Goal: Task Accomplishment & Management: Manage account settings

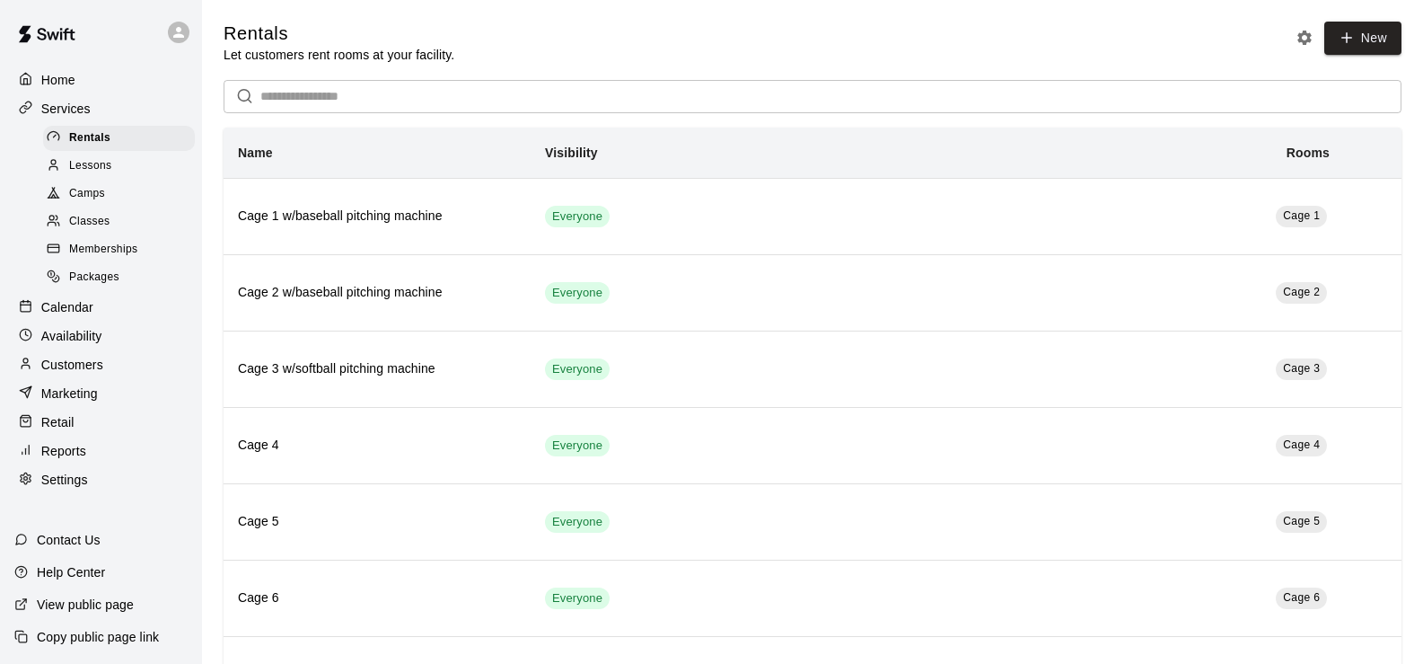
click at [100, 316] on div "Calendar" at bounding box center [100, 307] width 173 height 27
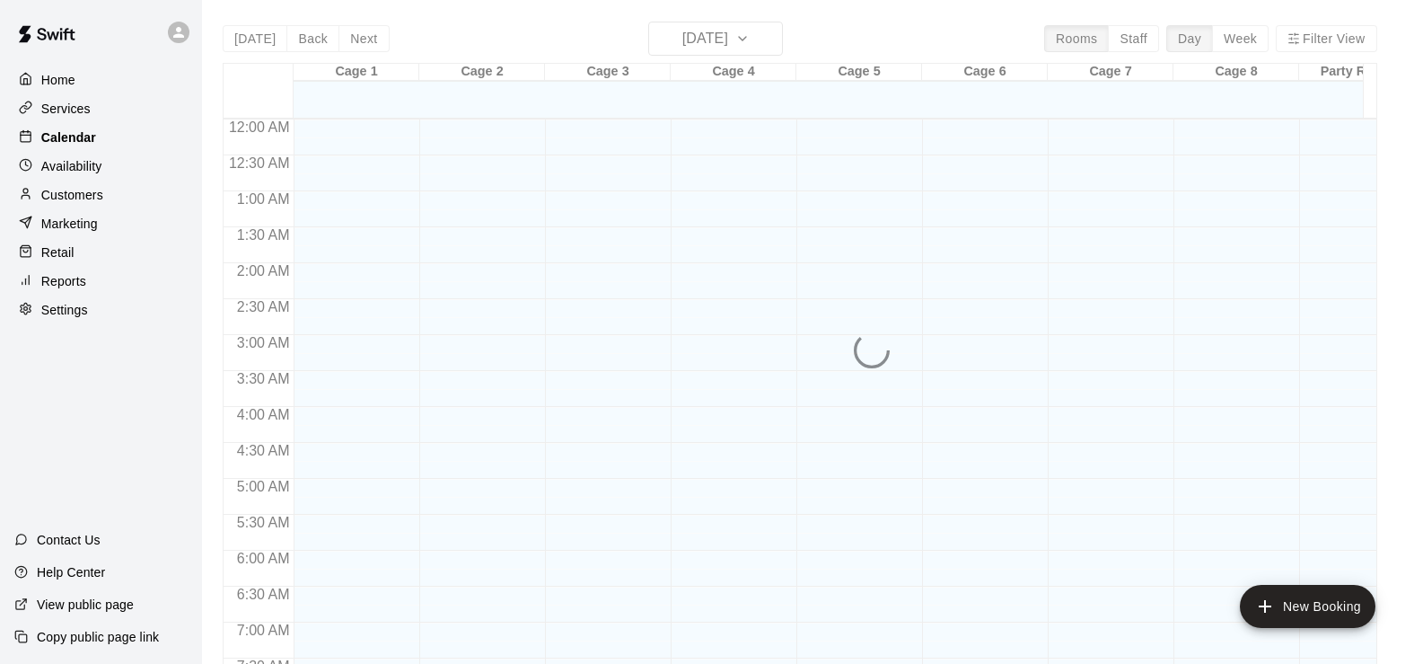
scroll to position [727, 0]
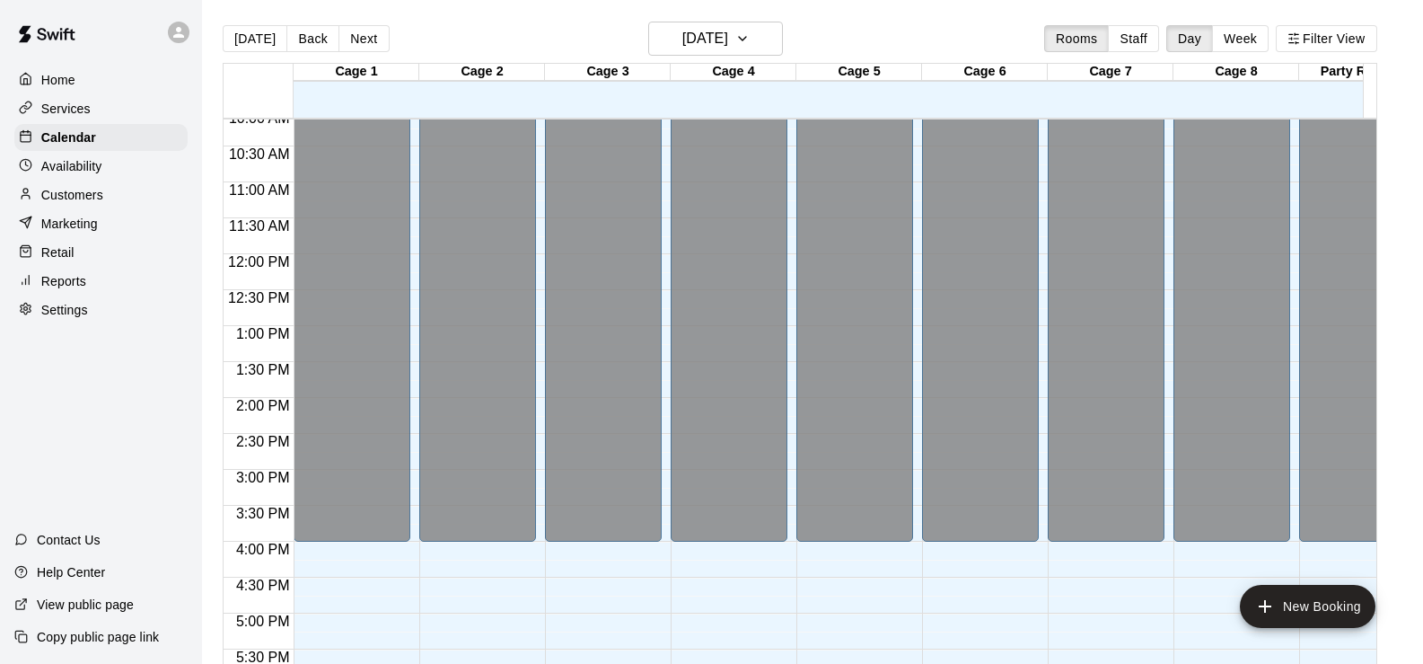
click at [71, 107] on p "Services" at bounding box center [65, 109] width 49 height 18
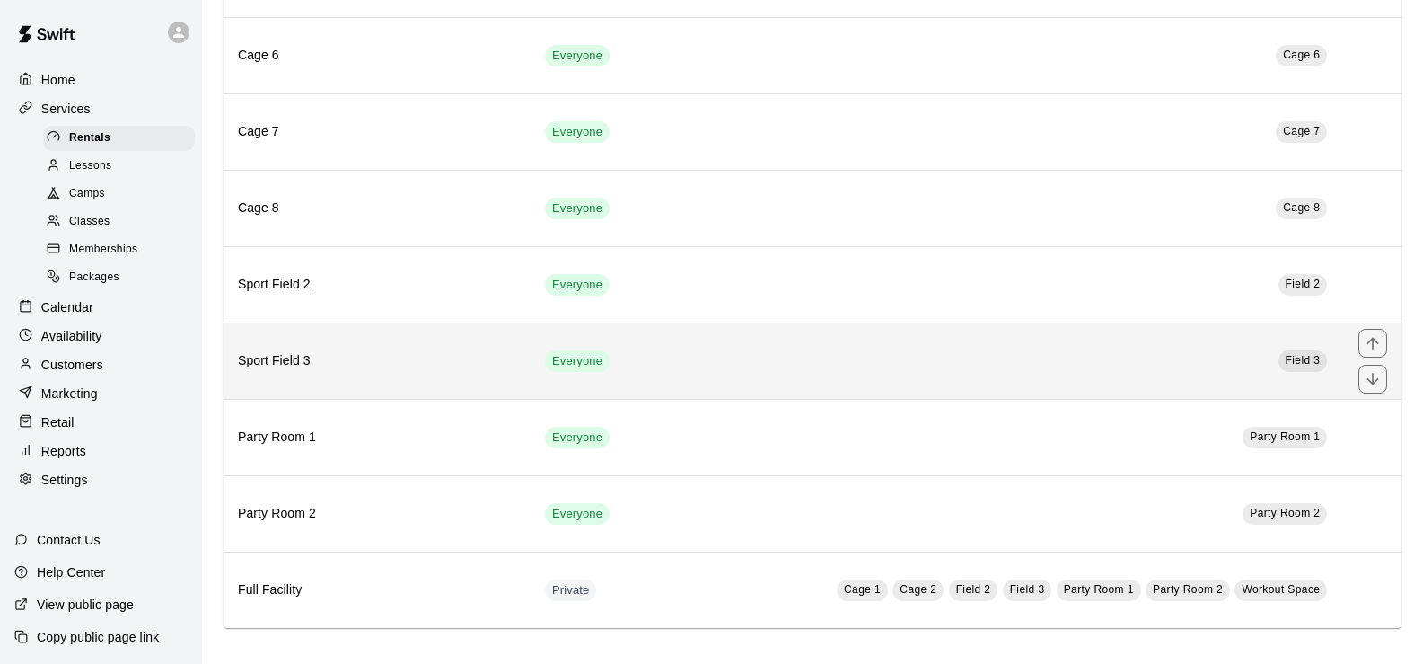
scroll to position [545, 0]
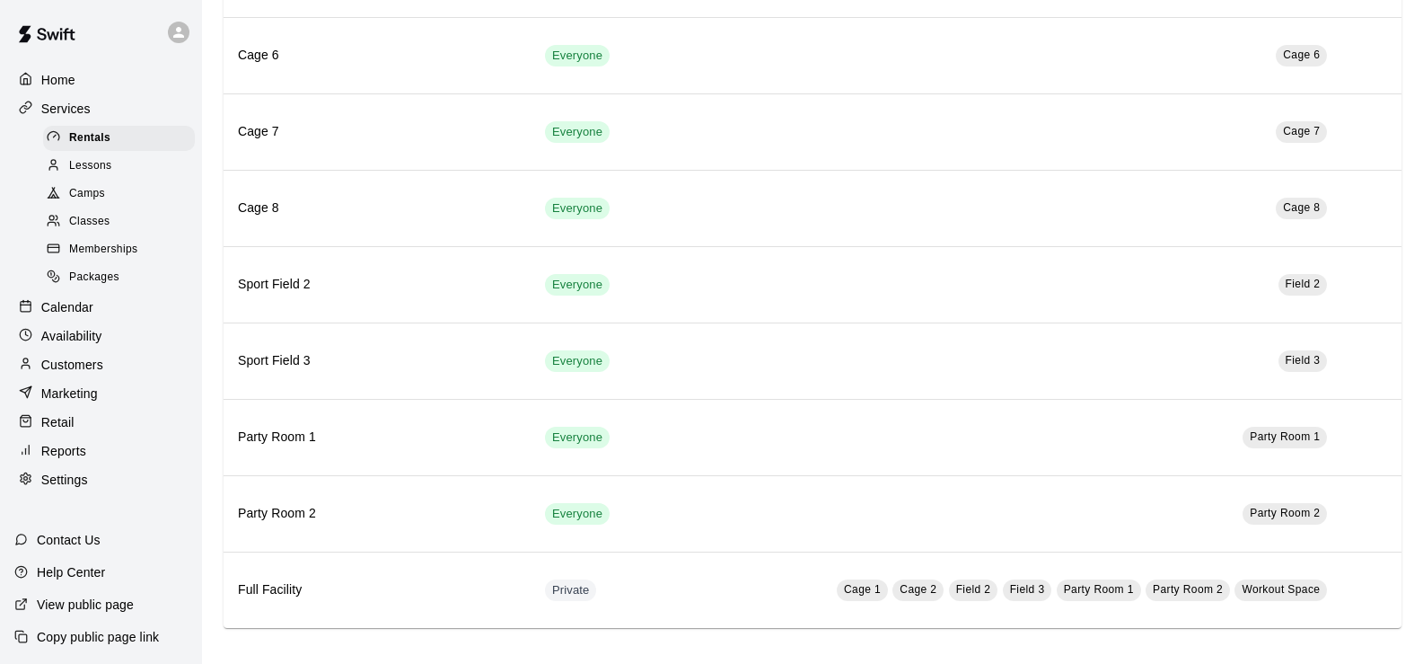
click at [106, 207] on div "Camps" at bounding box center [119, 193] width 152 height 25
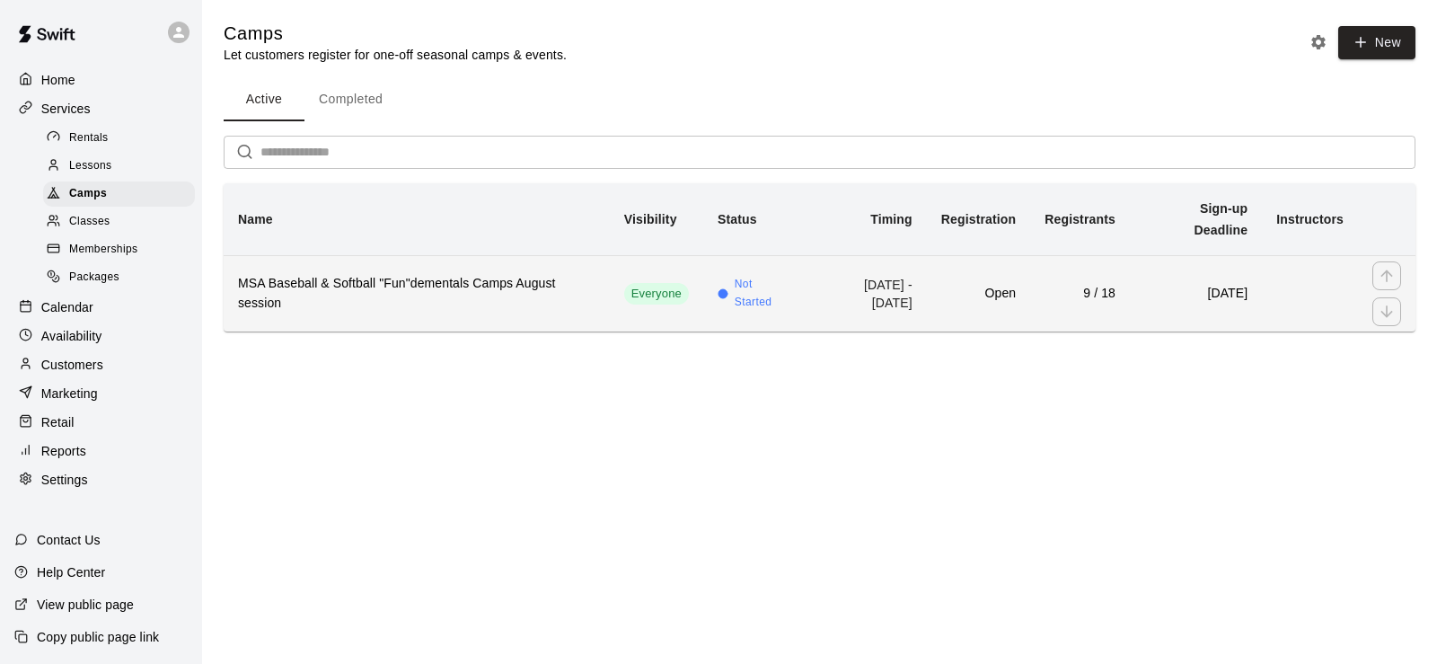
click at [546, 276] on th "MSA Baseball & Softball "Fun"dementals Camps August session" at bounding box center [417, 293] width 386 height 76
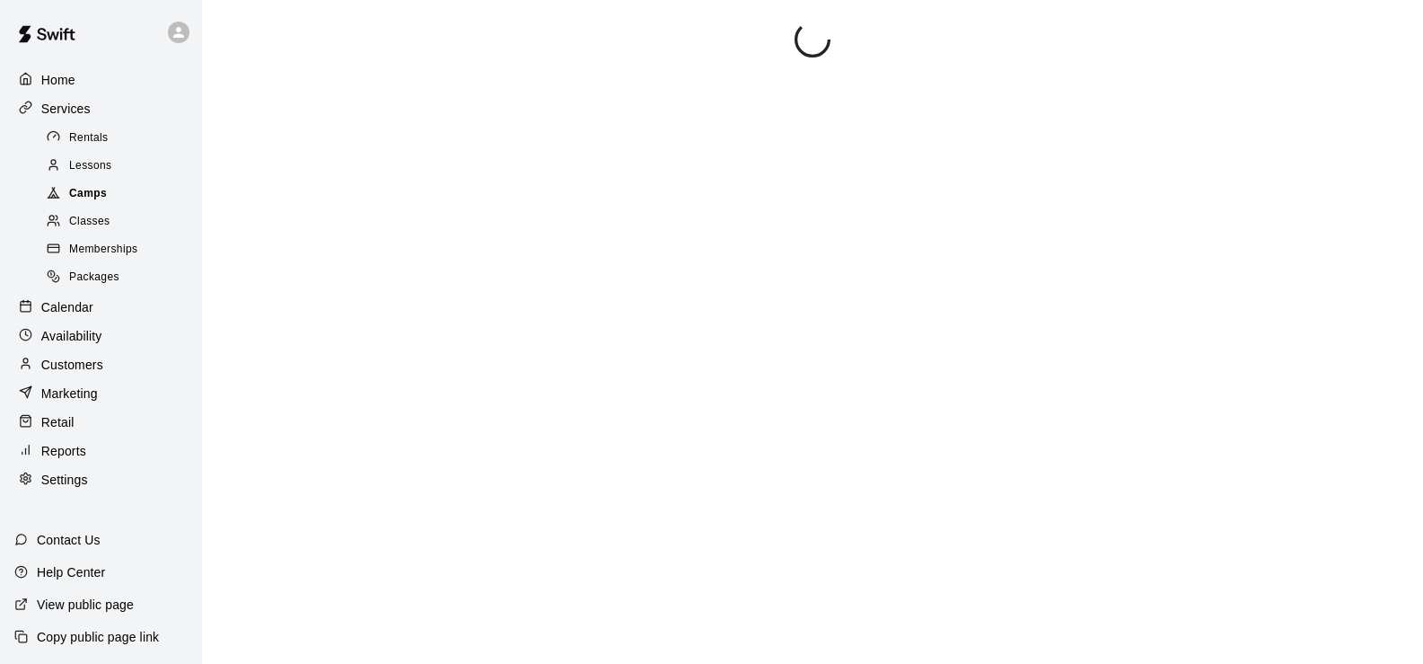
click at [97, 199] on span "Camps" at bounding box center [88, 194] width 38 height 18
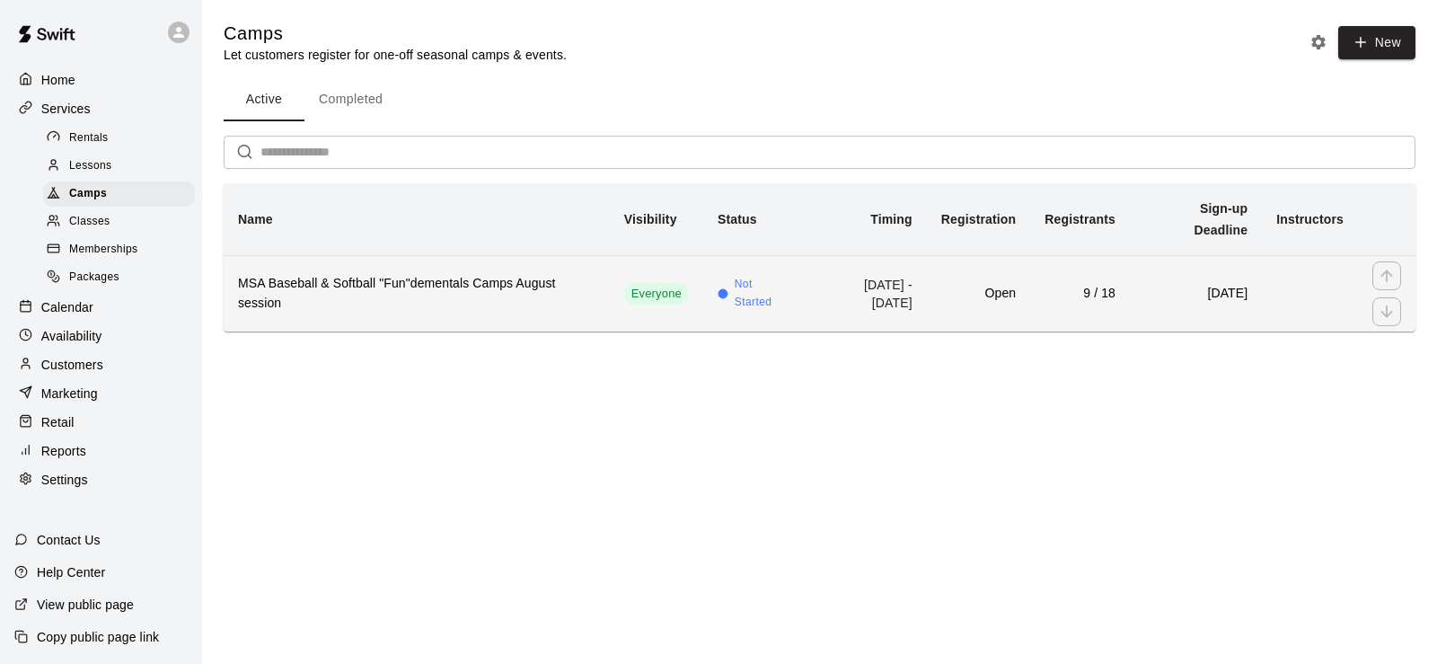
click at [505, 277] on h6 "MSA Baseball & Softball "Fun"dementals Camps August session" at bounding box center [416, 294] width 357 height 40
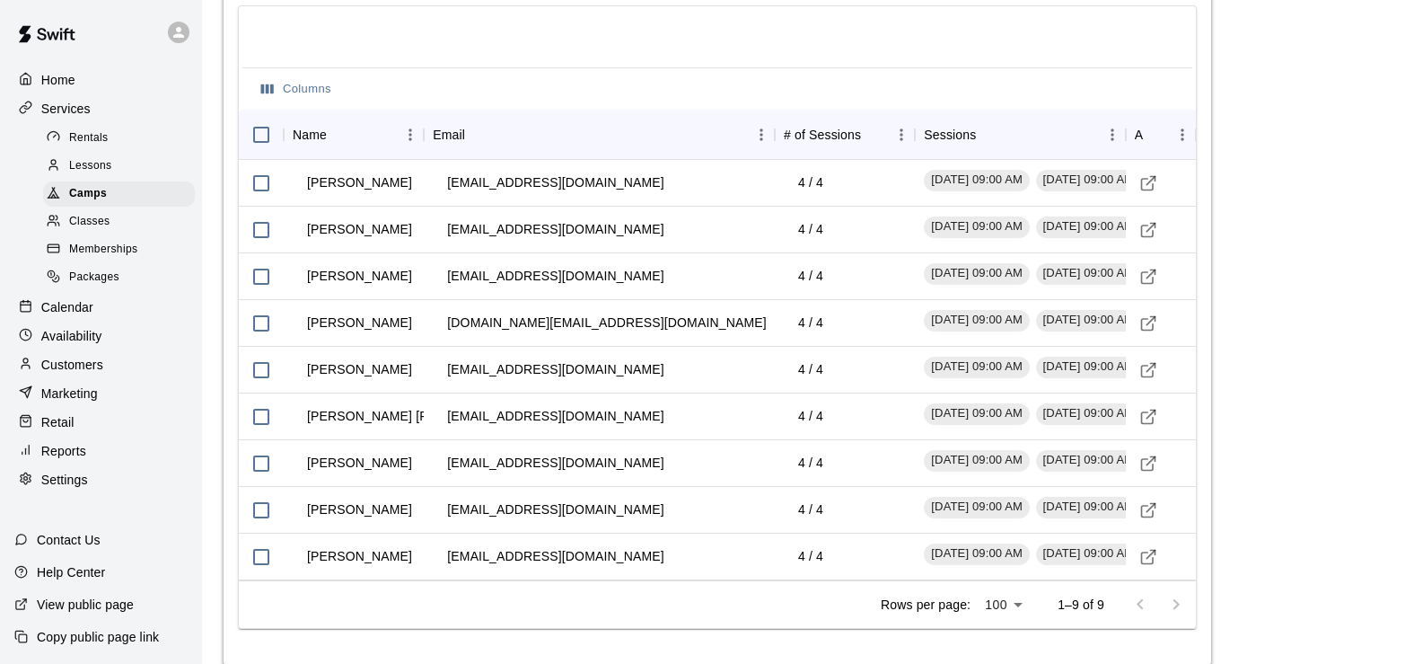
scroll to position [1963, 0]
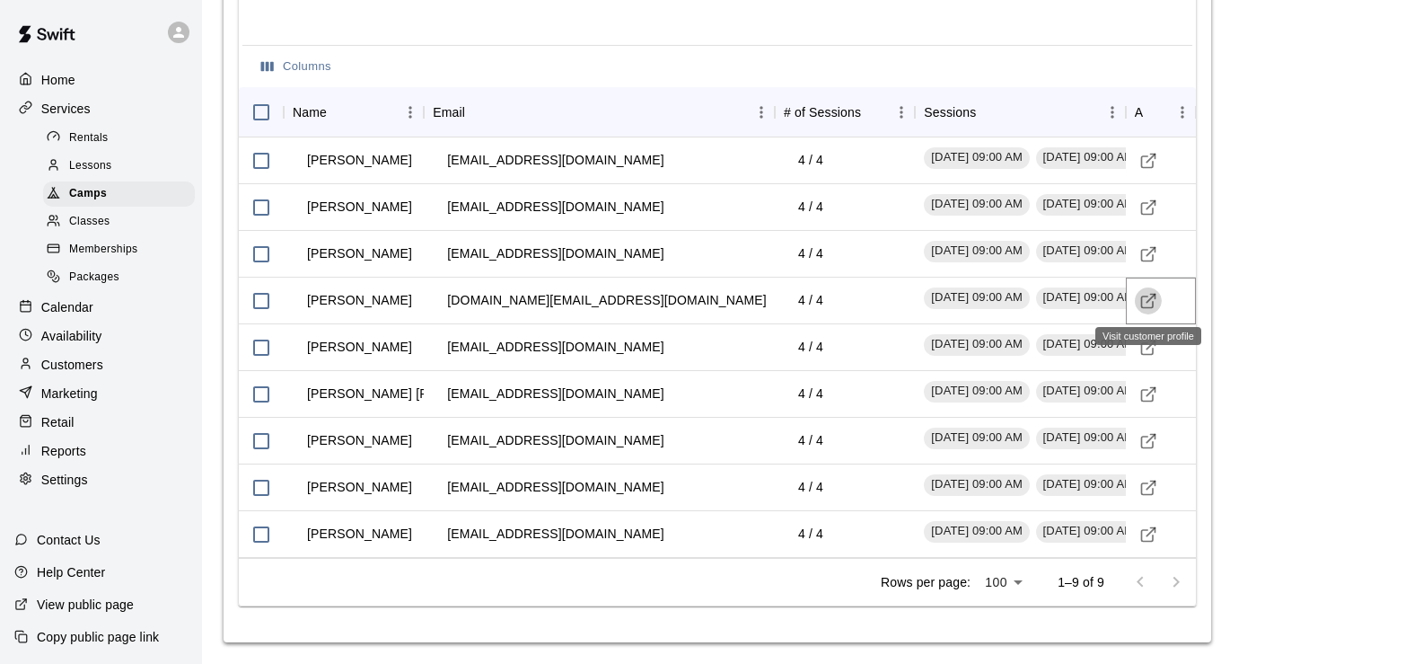
click at [1149, 300] on line "Visit customer profile" at bounding box center [1151, 298] width 8 height 8
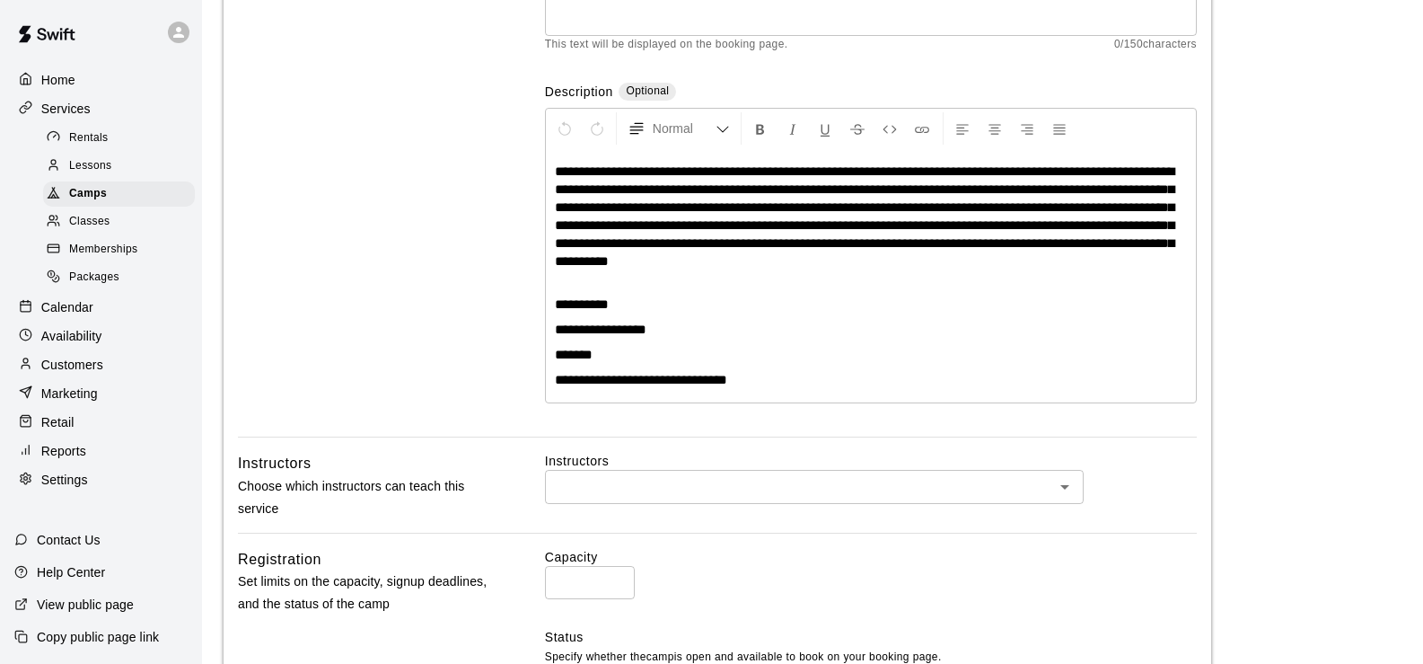
scroll to position [257, 0]
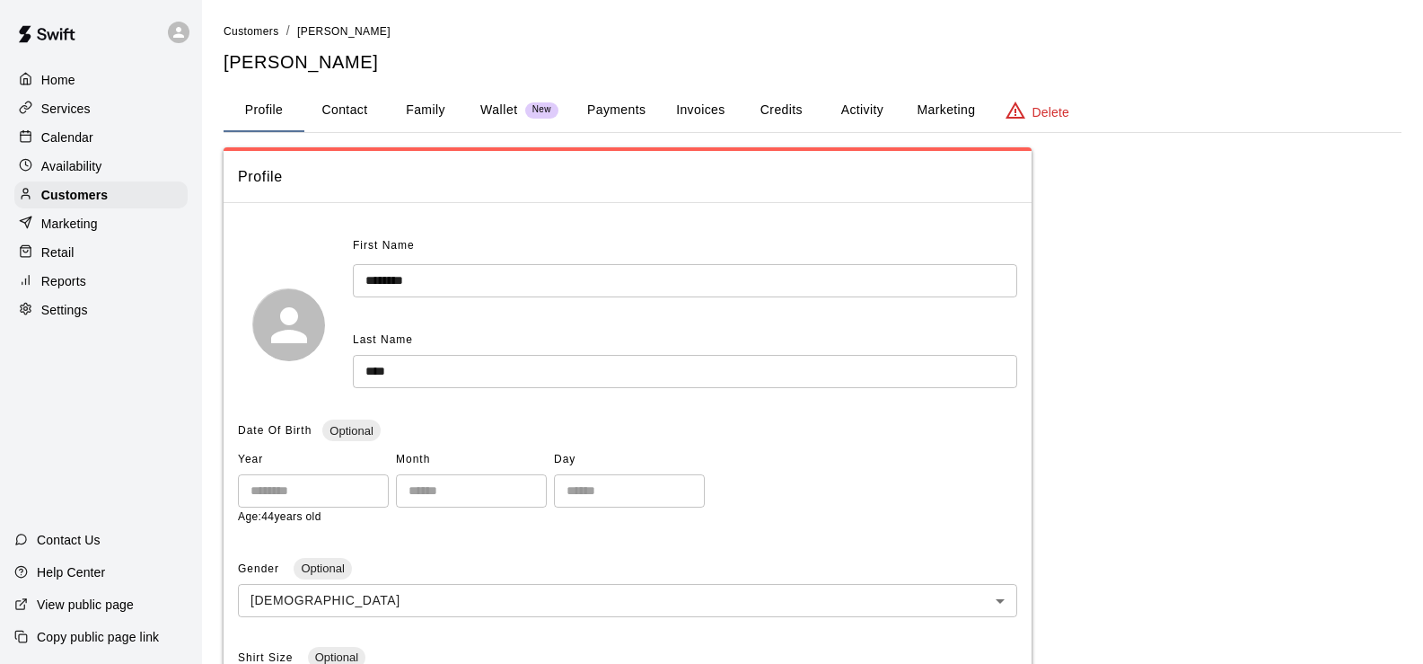
click at [420, 117] on button "Family" at bounding box center [425, 110] width 81 height 43
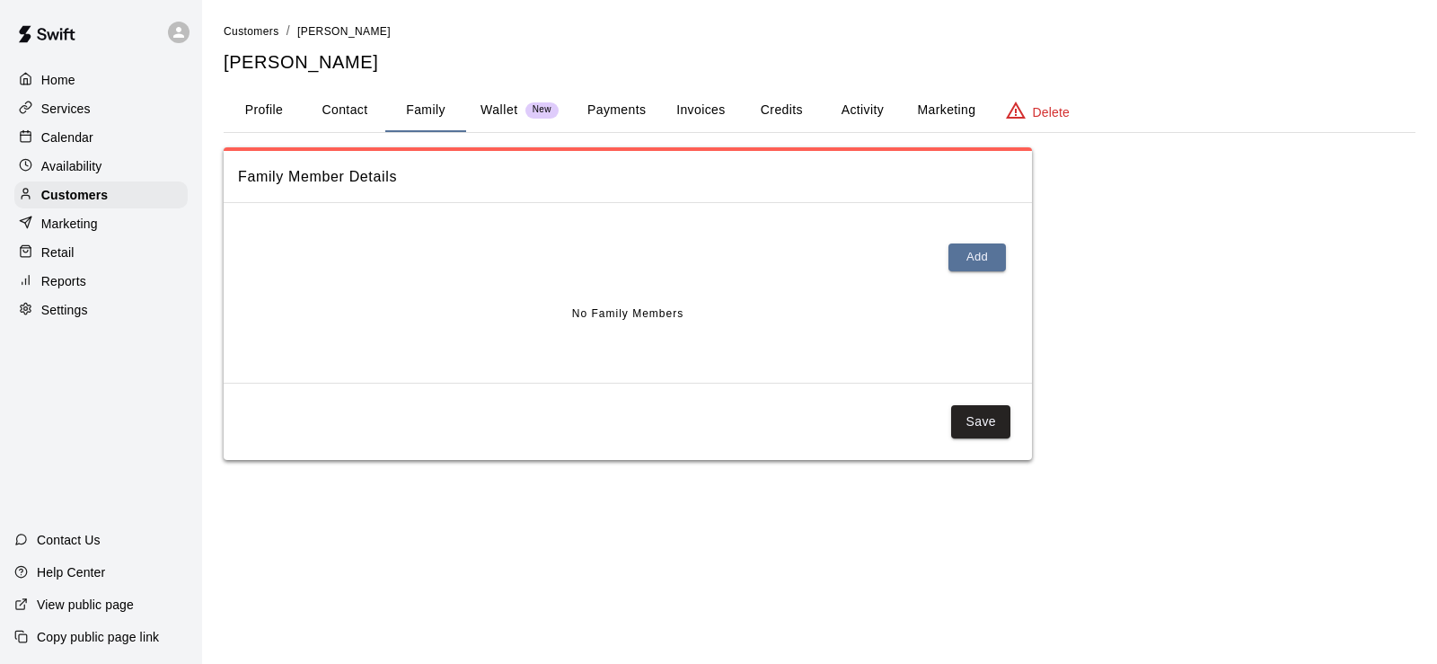
click at [258, 90] on button "Profile" at bounding box center [264, 110] width 81 height 43
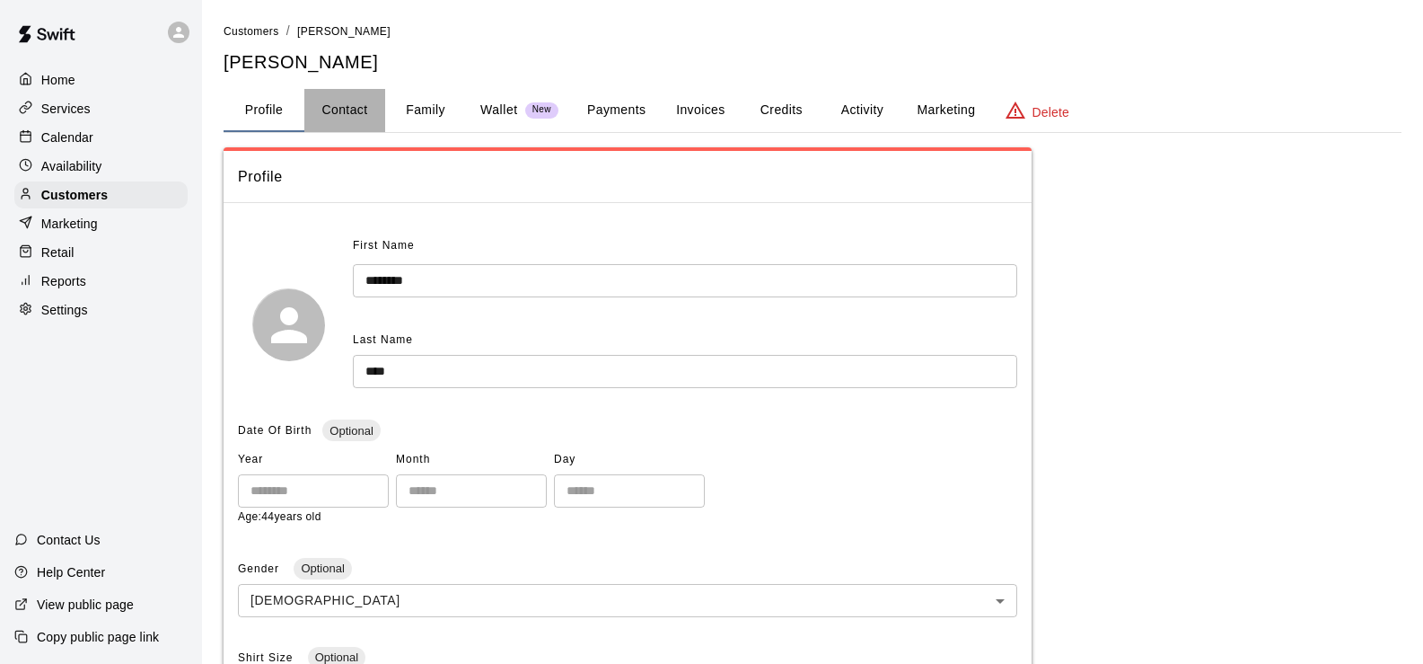
click at [362, 117] on button "Contact" at bounding box center [344, 110] width 81 height 43
select select "**"
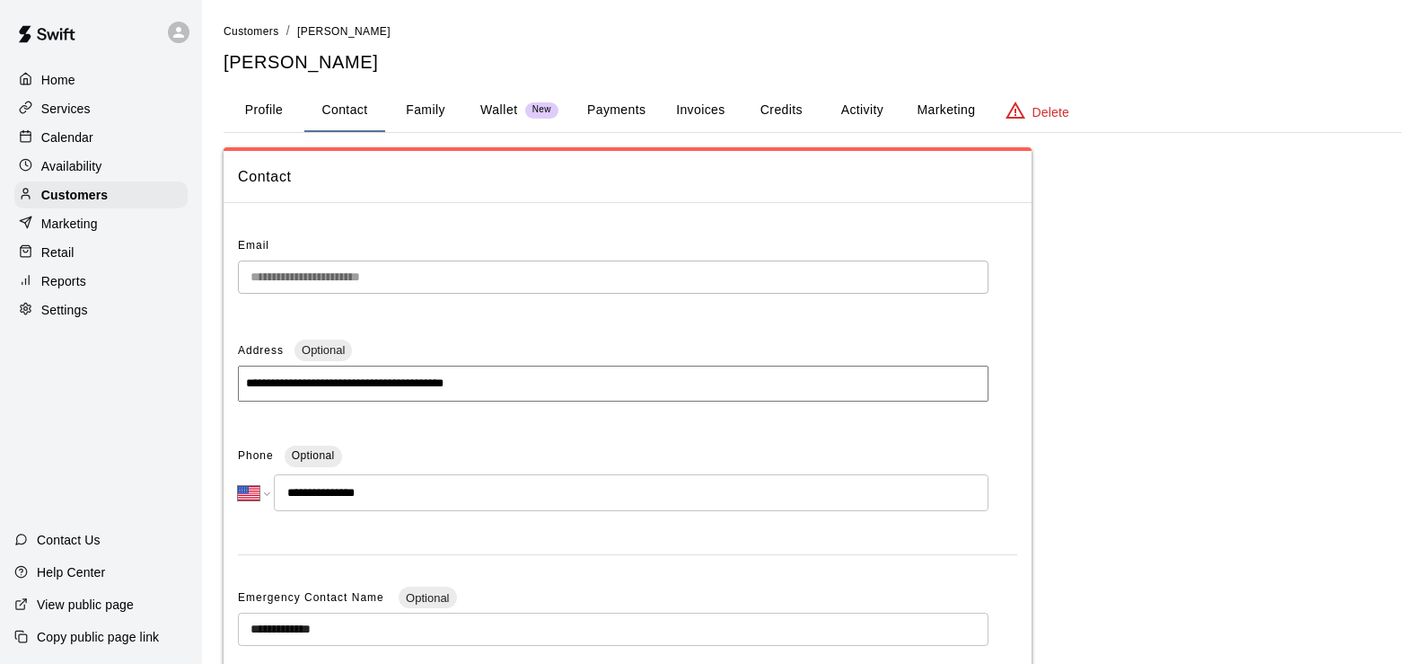
click at [419, 109] on button "Family" at bounding box center [425, 110] width 81 height 43
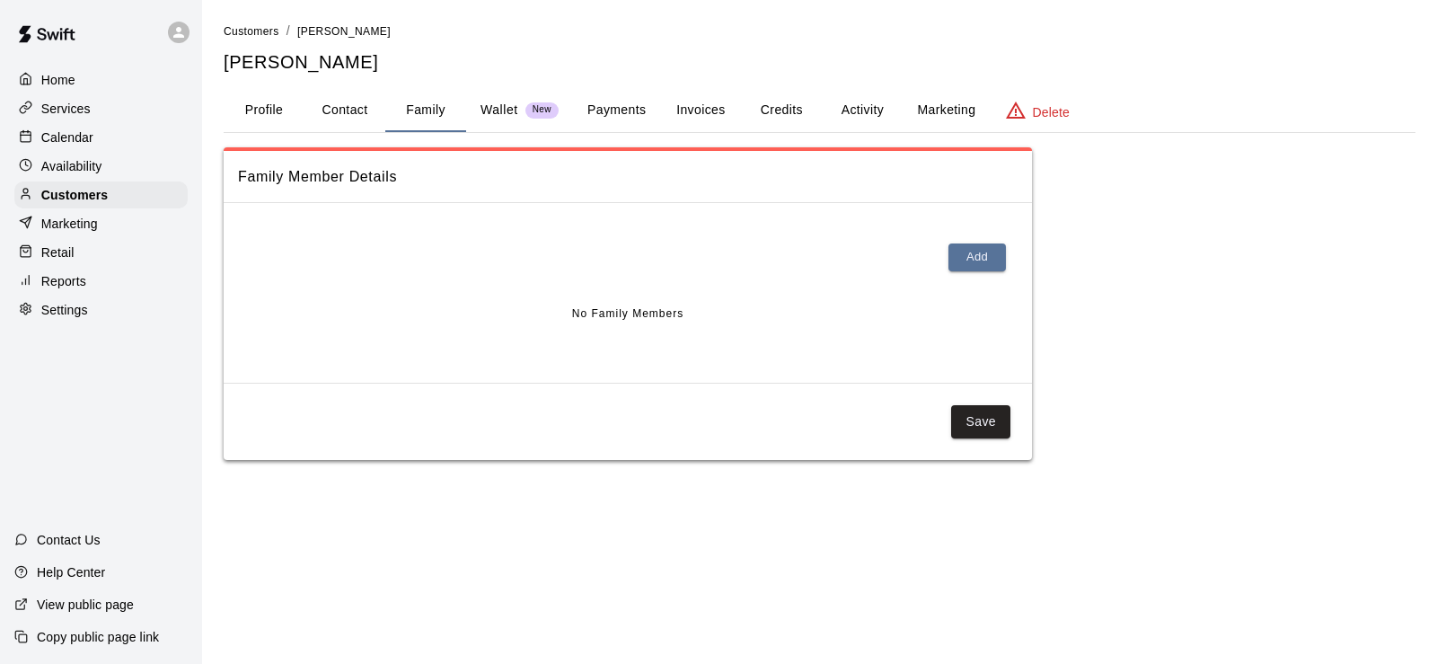
drag, startPoint x: 291, startPoint y: 110, endPoint x: 314, endPoint y: 112, distance: 23.4
click at [299, 110] on button "Profile" at bounding box center [264, 110] width 81 height 43
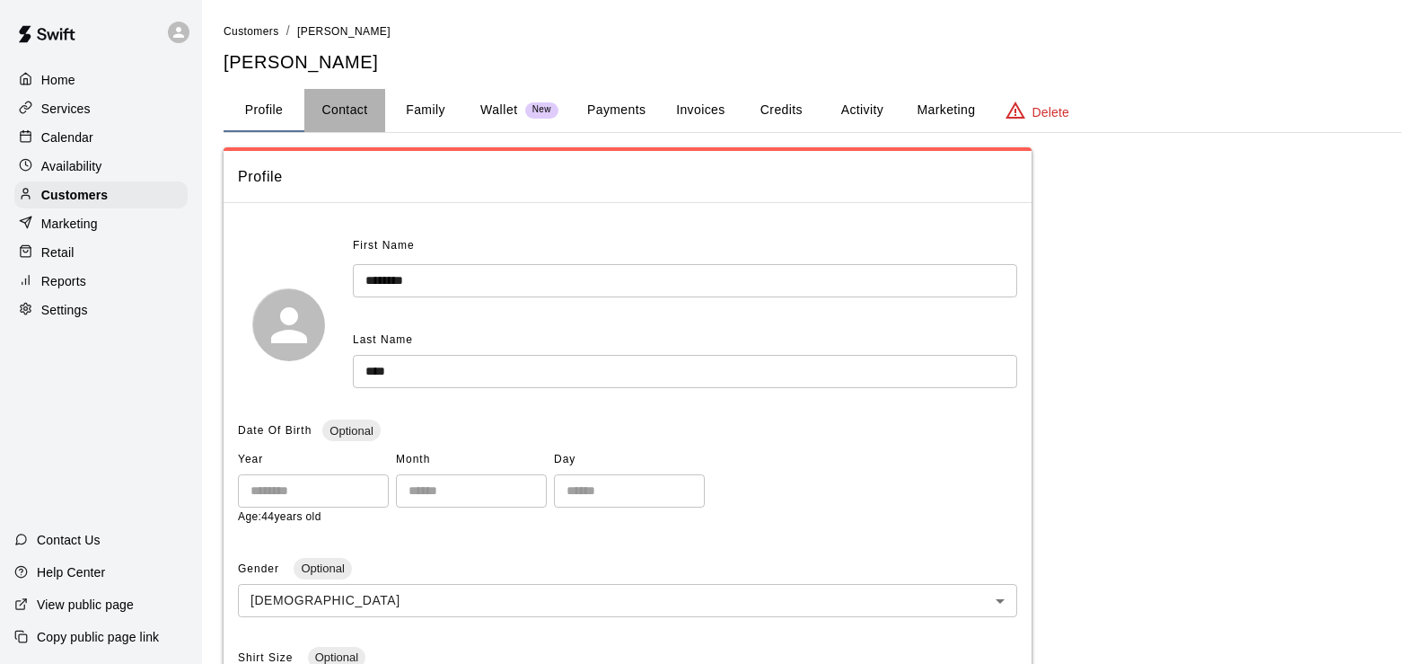
click at [337, 112] on button "Contact" at bounding box center [344, 110] width 81 height 43
select select "**"
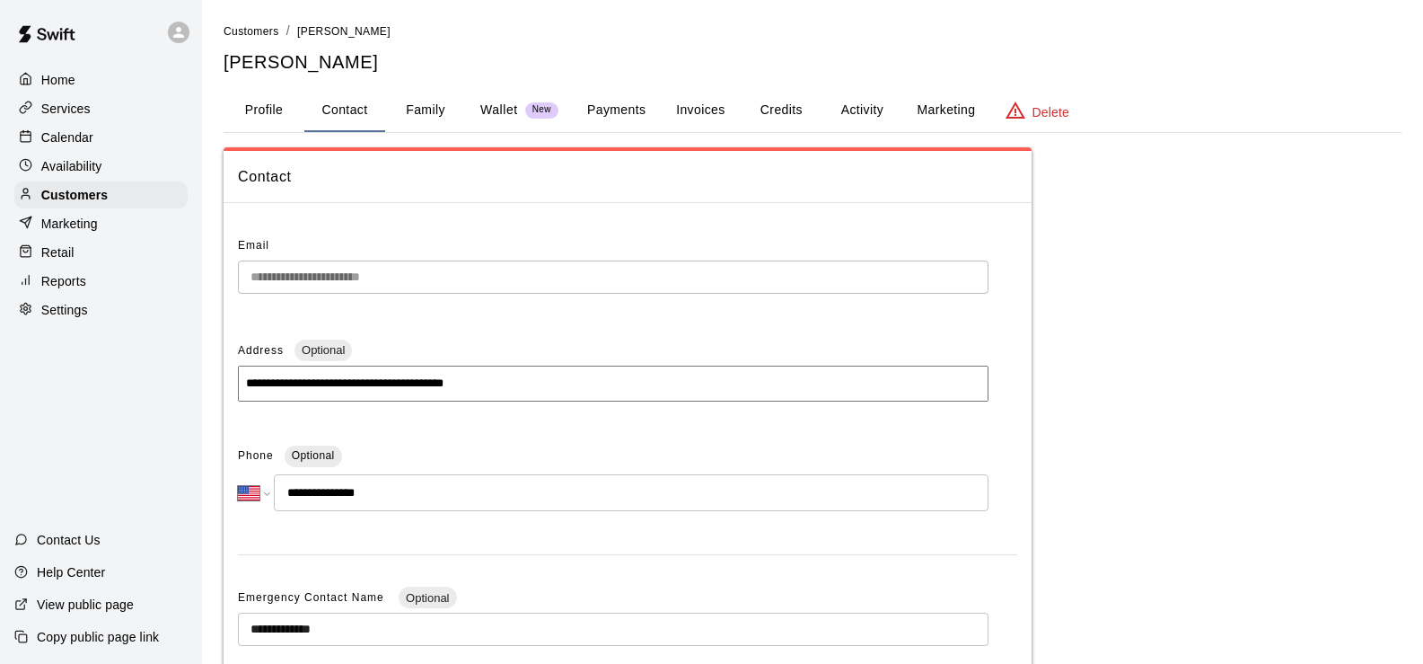
click at [279, 116] on button "Profile" at bounding box center [264, 110] width 81 height 43
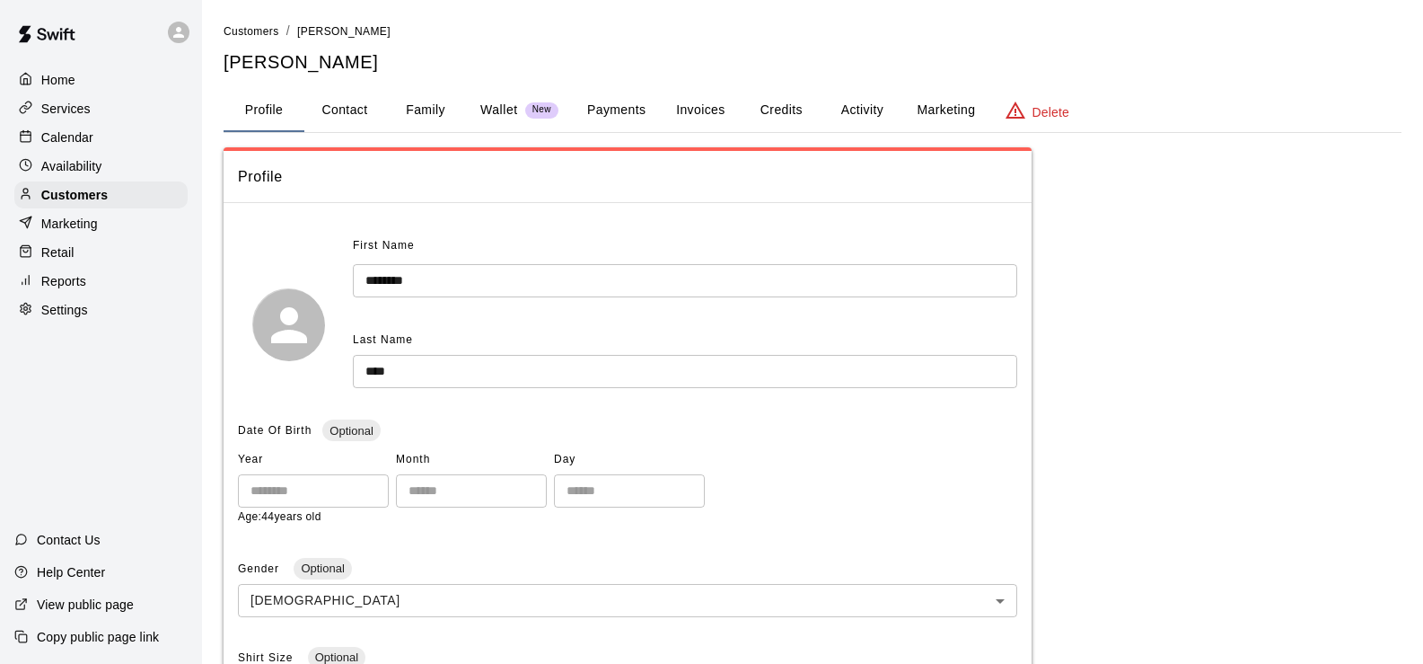
click at [632, 113] on button "Payments" at bounding box center [616, 110] width 87 height 43
